Goal: Subscribe to service/newsletter

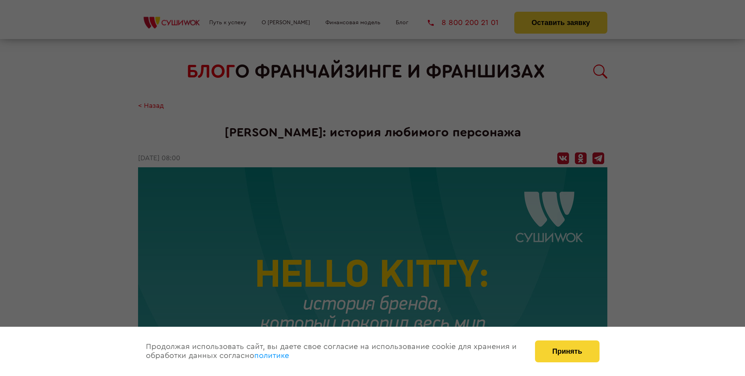
scroll to position [977, 0]
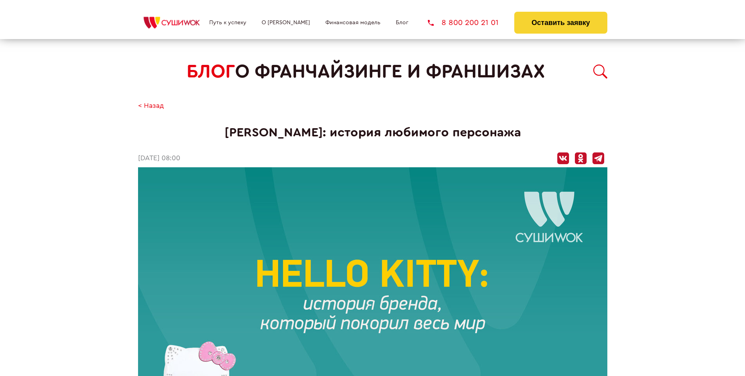
scroll to position [977, 0]
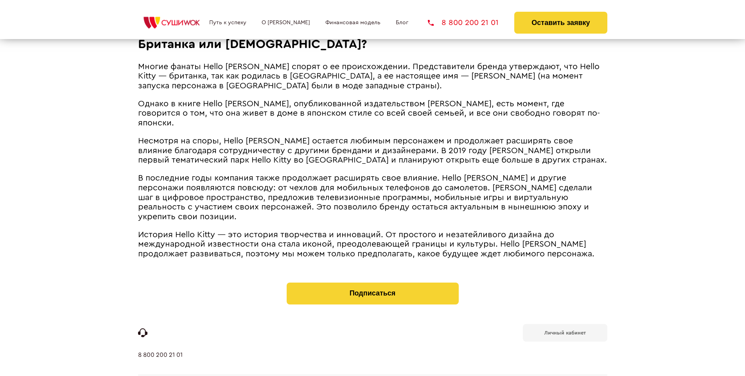
click at [565, 331] on b "Личный кабинет" at bounding box center [565, 333] width 41 height 5
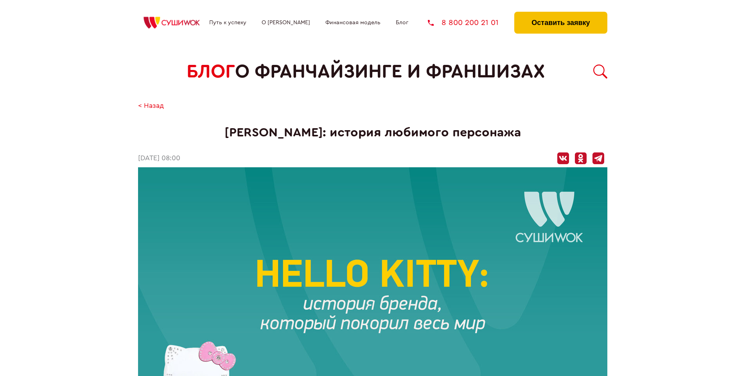
click at [561, 14] on button "Оставить заявку" at bounding box center [560, 23] width 93 height 22
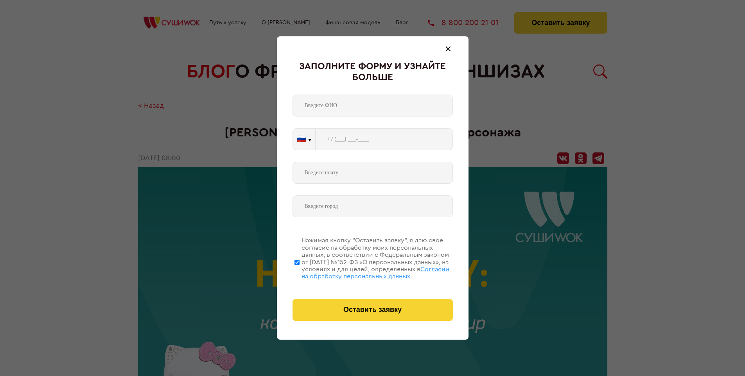
click at [363, 272] on span "Согласии на обработку персональных данных" at bounding box center [376, 272] width 148 height 13
click at [300, 272] on input "Нажимая кнопку “Оставить заявку”, я даю свое согласие на обработку моих персона…" at bounding box center [297, 262] width 5 height 63
checkbox input "false"
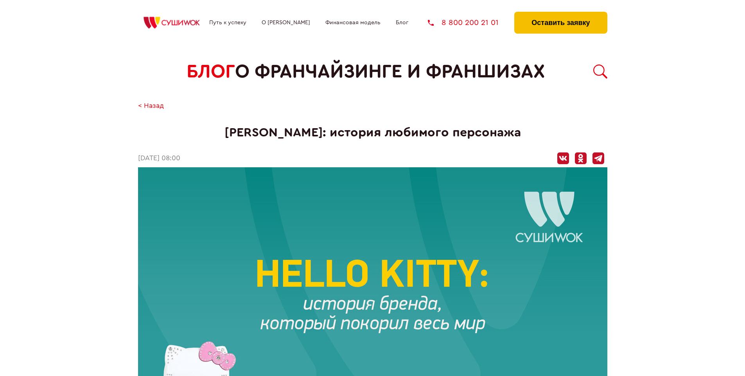
click at [561, 14] on button "Оставить заявку" at bounding box center [560, 23] width 93 height 22
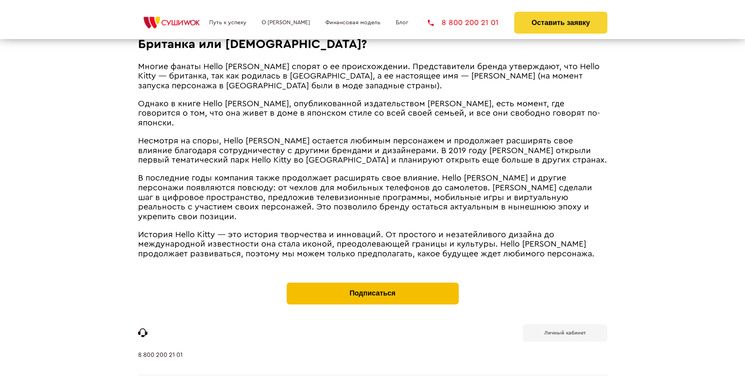
click at [372, 283] on button "Подписаться" at bounding box center [373, 294] width 172 height 22
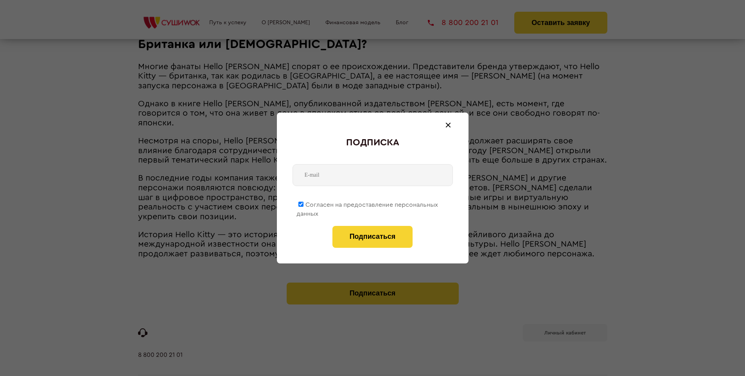
click at [368, 203] on span "Согласен на предоставление персональных данных" at bounding box center [368, 209] width 142 height 15
click at [304, 203] on input "Согласен на предоставление персональных данных" at bounding box center [300, 204] width 5 height 5
checkbox input "false"
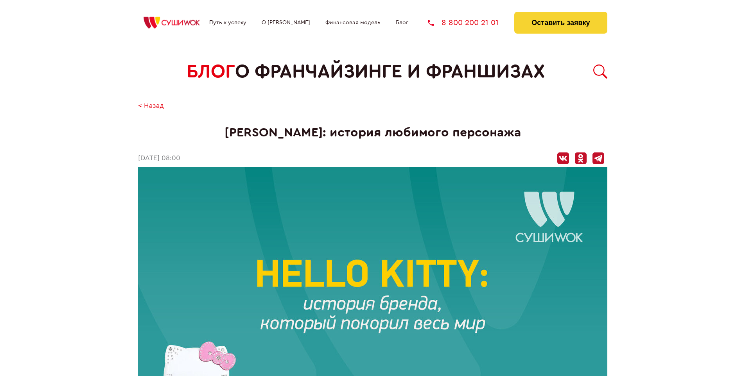
scroll to position [977, 0]
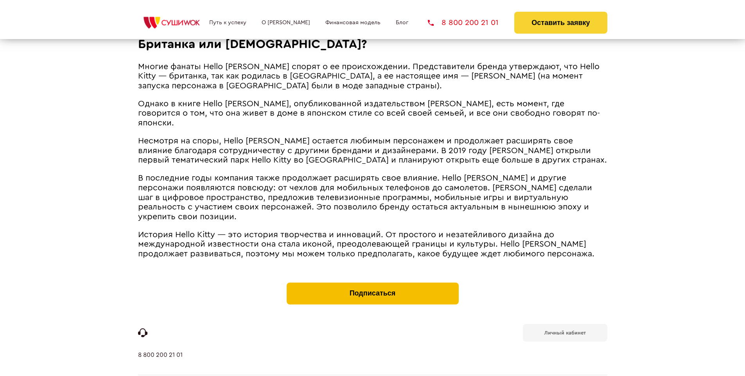
click at [372, 283] on button "Подписаться" at bounding box center [373, 294] width 172 height 22
